Goal: Task Accomplishment & Management: Use online tool/utility

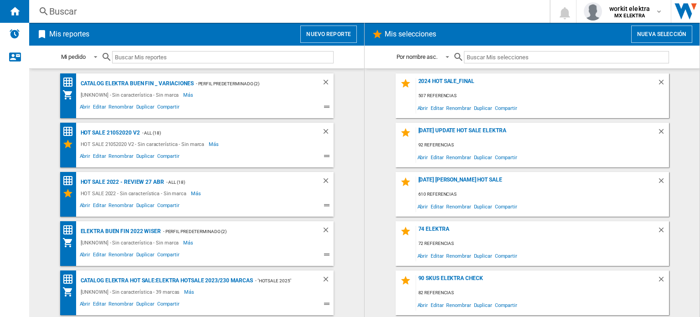
click at [324, 40] on button "Nuevo reporte" at bounding box center [328, 34] width 56 height 17
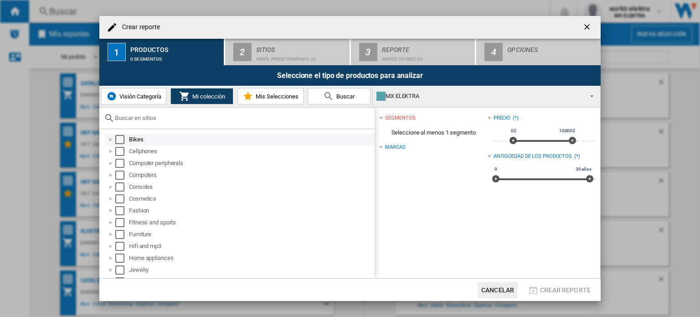
drag, startPoint x: 116, startPoint y: 139, endPoint x: 121, endPoint y: 137, distance: 5.2
click at [118, 138] on div "Select" at bounding box center [119, 139] width 9 height 9
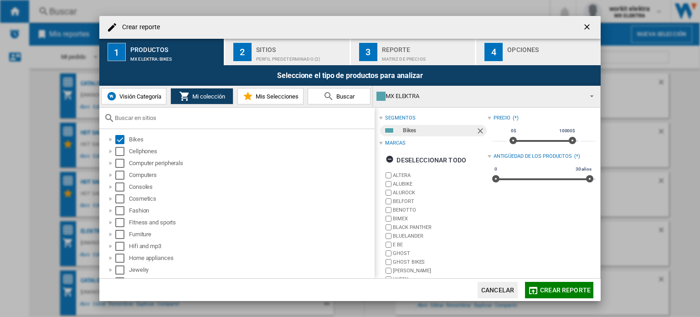
click at [292, 54] on div "Perfil predeterminado (2)" at bounding box center [301, 57] width 90 height 10
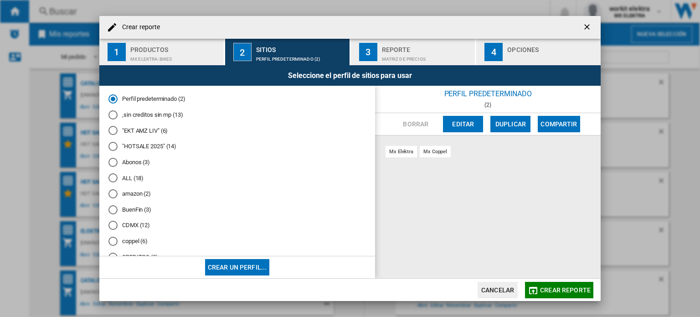
click at [460, 120] on button "Editar" at bounding box center [463, 124] width 40 height 16
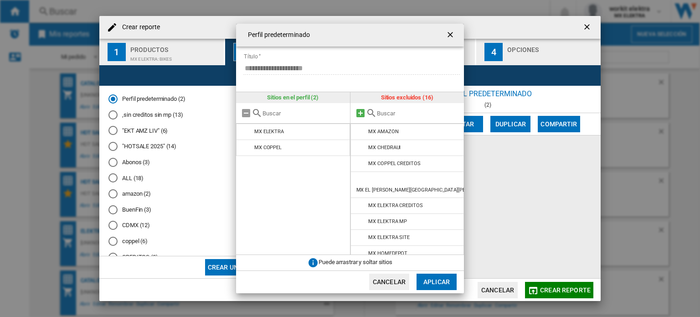
click at [359, 111] on md-icon at bounding box center [360, 113] width 11 height 11
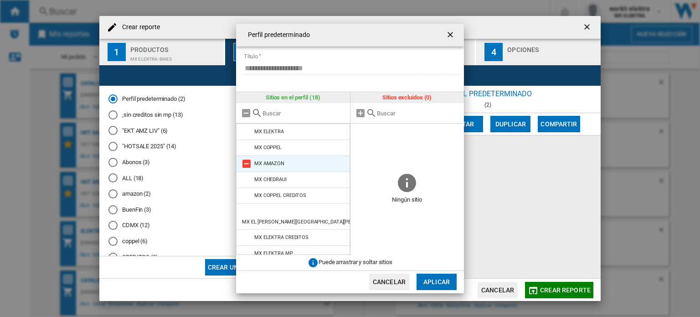
scroll to position [46, 0]
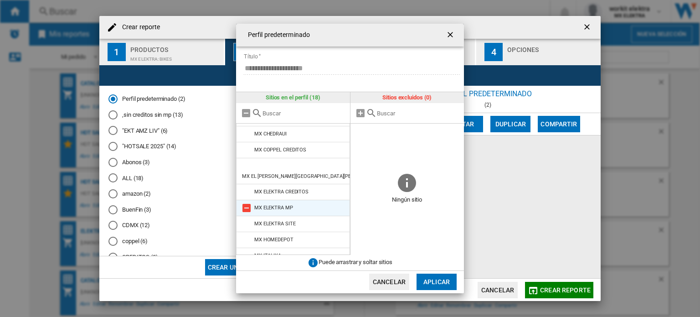
click at [248, 202] on md-icon at bounding box center [246, 207] width 11 height 11
click at [246, 202] on md-icon at bounding box center [246, 207] width 11 height 11
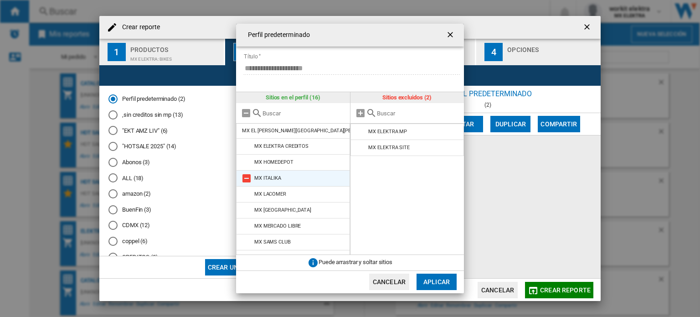
scroll to position [124, 0]
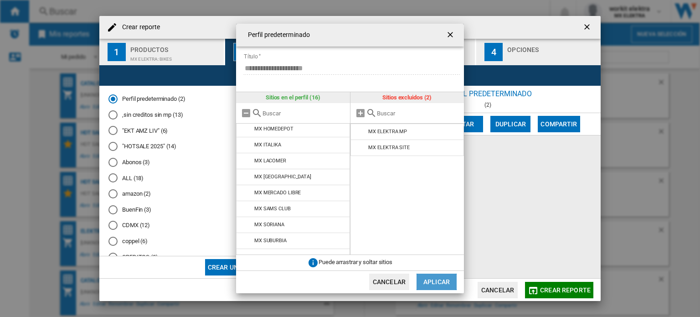
click at [430, 280] on button "Aplicar" at bounding box center [436, 281] width 40 height 16
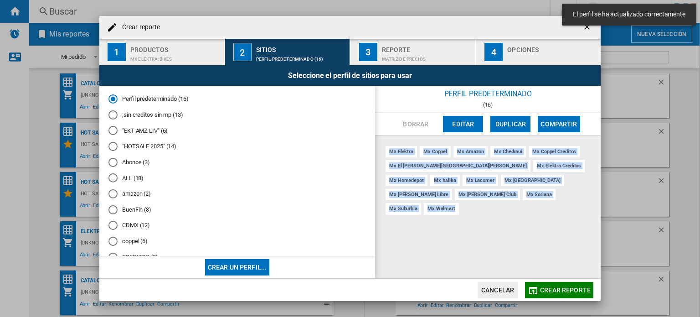
drag, startPoint x: 465, startPoint y: 198, endPoint x: 388, endPoint y: 152, distance: 89.3
click at [388, 152] on div "mx elektra mx coppel mx amazon mx chedraui mx coppel creditos mx el [PERSON_NAM…" at bounding box center [488, 206] width 226 height 143
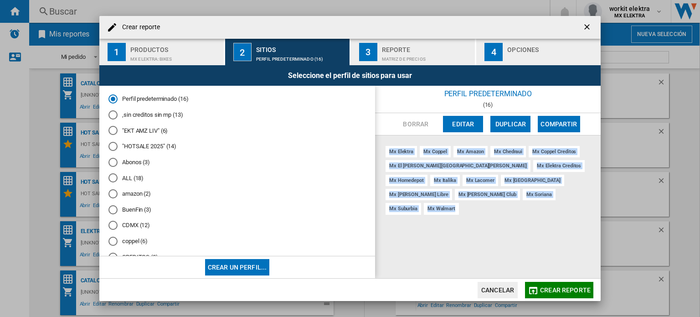
copy div "mx elektra mx coppel mx amazon mx chedraui mx coppel creditos mx el [PERSON_NAM…"
